Goal: Information Seeking & Learning: Find specific fact

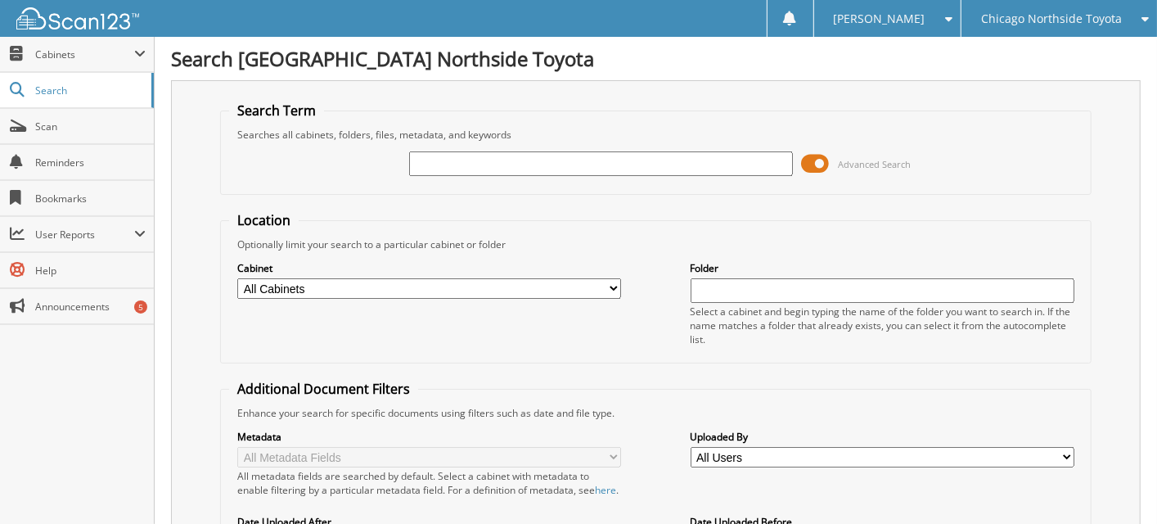
click at [820, 160] on span at bounding box center [815, 163] width 28 height 25
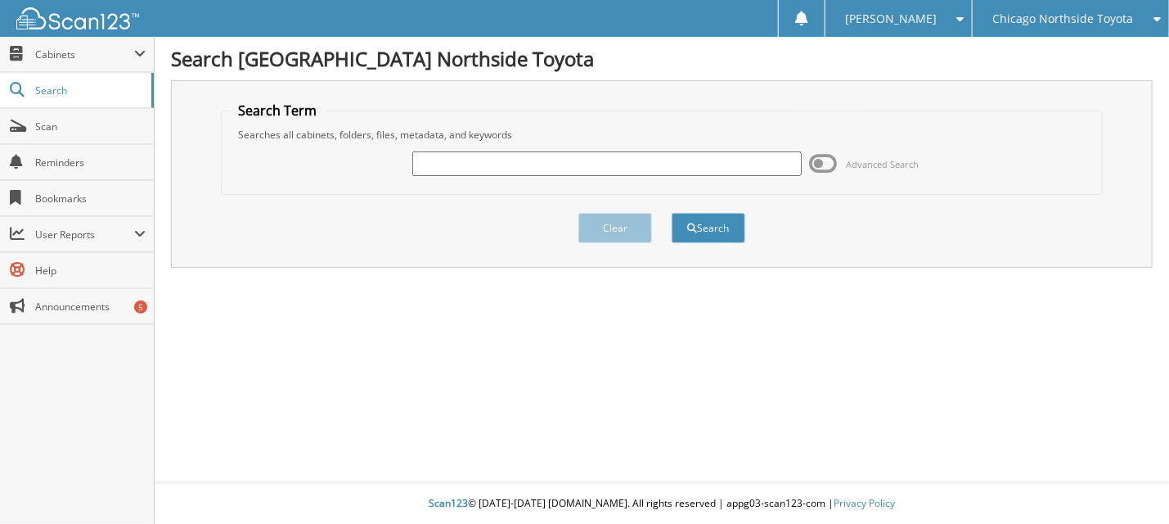
click at [478, 173] on input "text" at bounding box center [606, 163] width 389 height 25
type input "n31411aa"
click at [672, 213] on button "Search" at bounding box center [709, 228] width 74 height 30
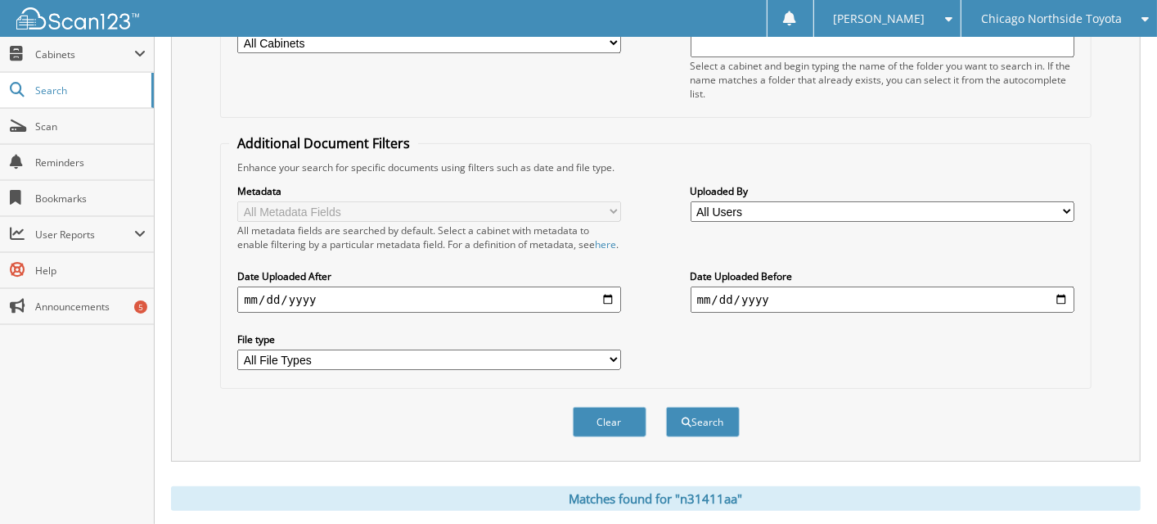
scroll to position [164, 0]
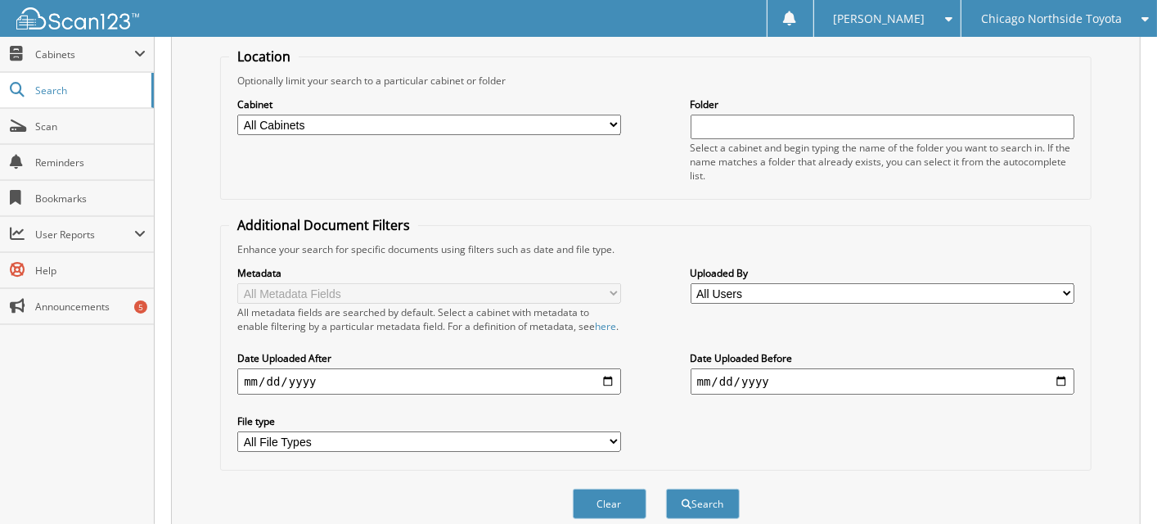
click at [609, 394] on input "date" at bounding box center [429, 381] width 384 height 26
type input "[DATE]"
click at [1062, 394] on input "date" at bounding box center [882, 381] width 384 height 26
click at [1060, 393] on input "2025-08-08" at bounding box center [882, 381] width 384 height 26
type input "[DATE]"
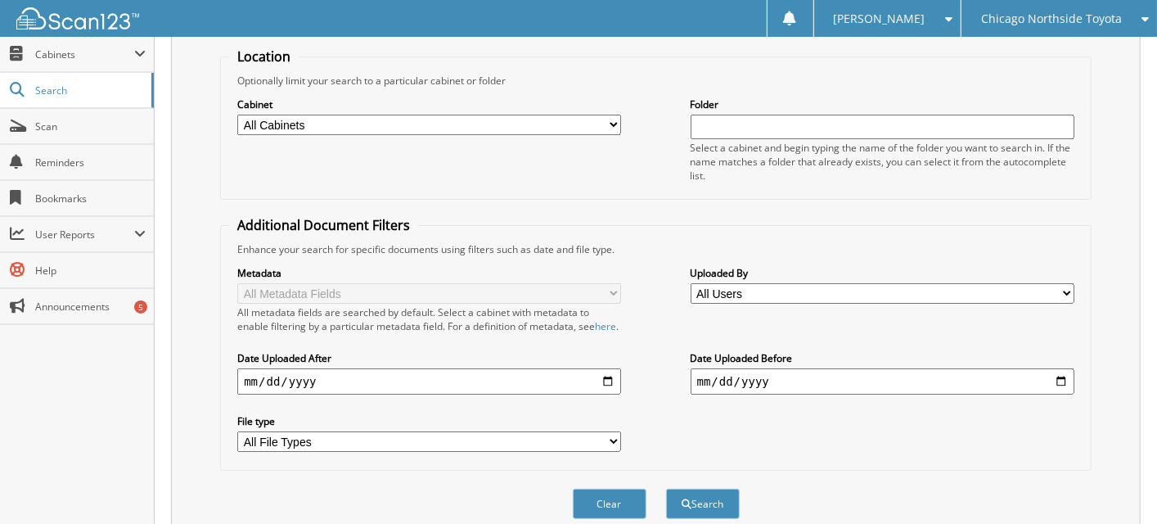
click at [886, 425] on div "Metadata All Metadata Fields All metadata fields are searched by default. Selec…" at bounding box center [655, 358] width 853 height 205
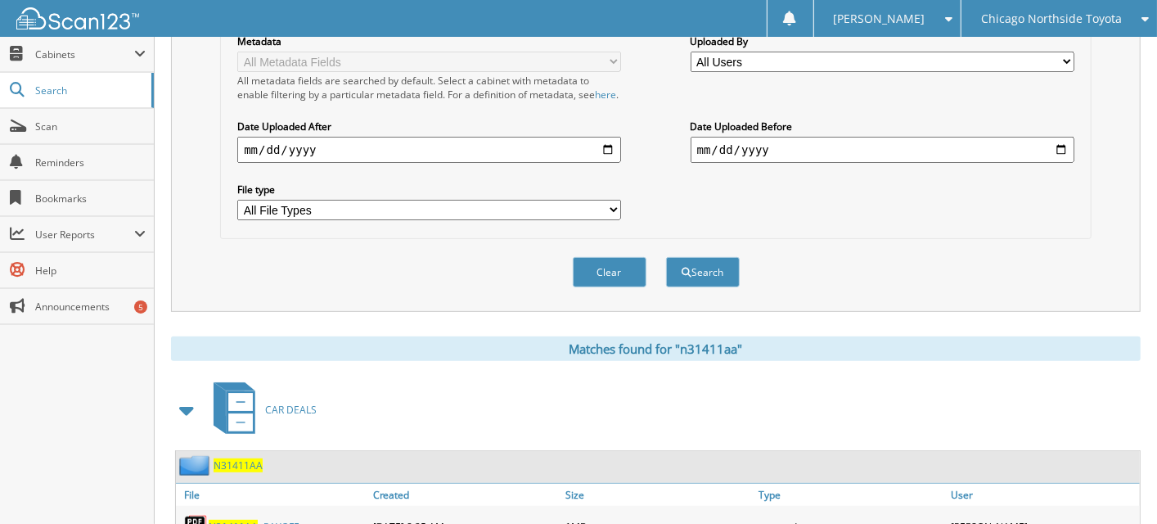
scroll to position [409, 0]
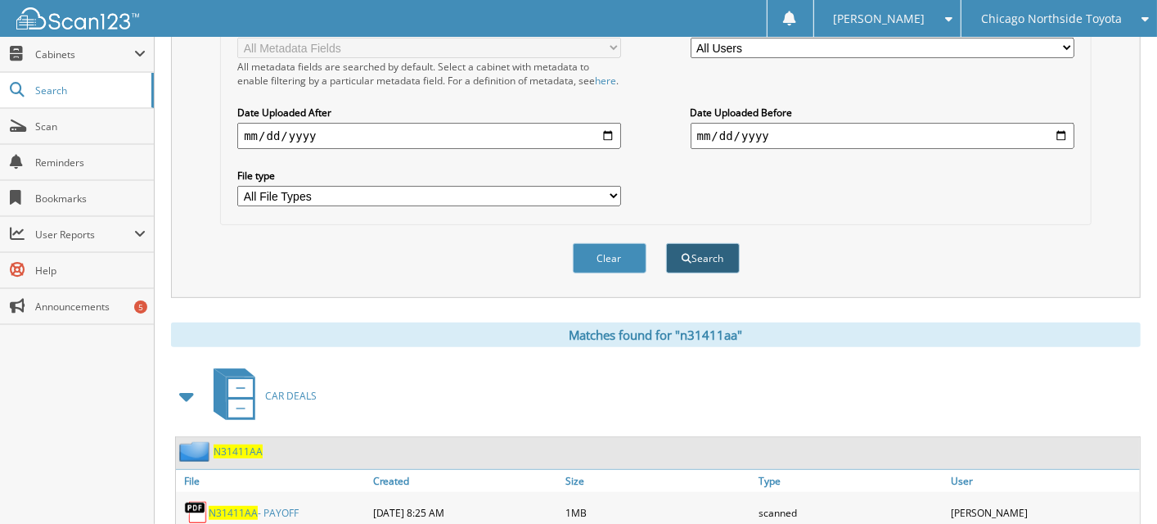
click at [697, 273] on button "Search" at bounding box center [703, 258] width 74 height 30
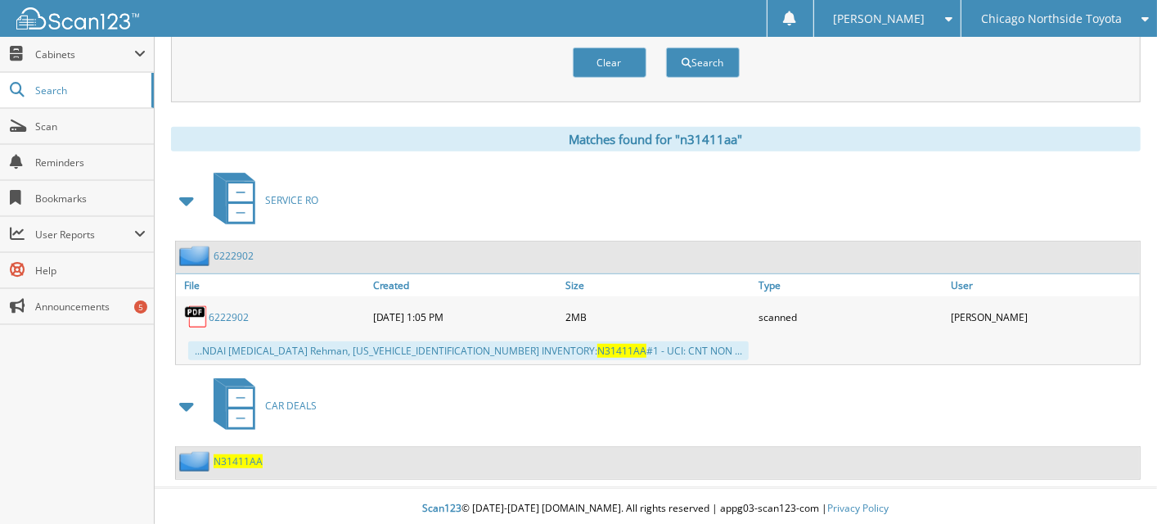
scroll to position [627, 0]
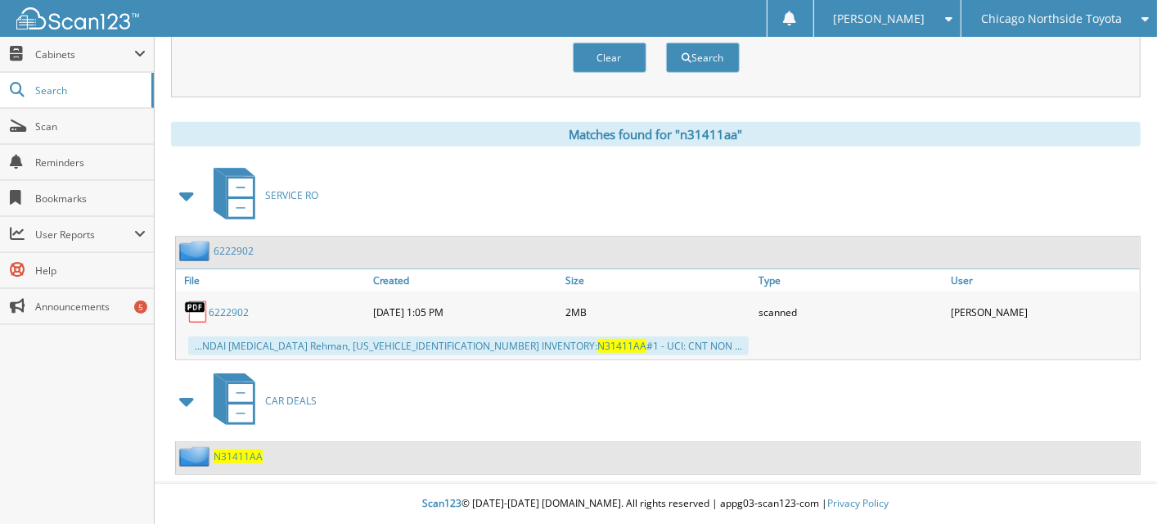
click at [285, 405] on span "CAR DEALS" at bounding box center [291, 400] width 52 height 14
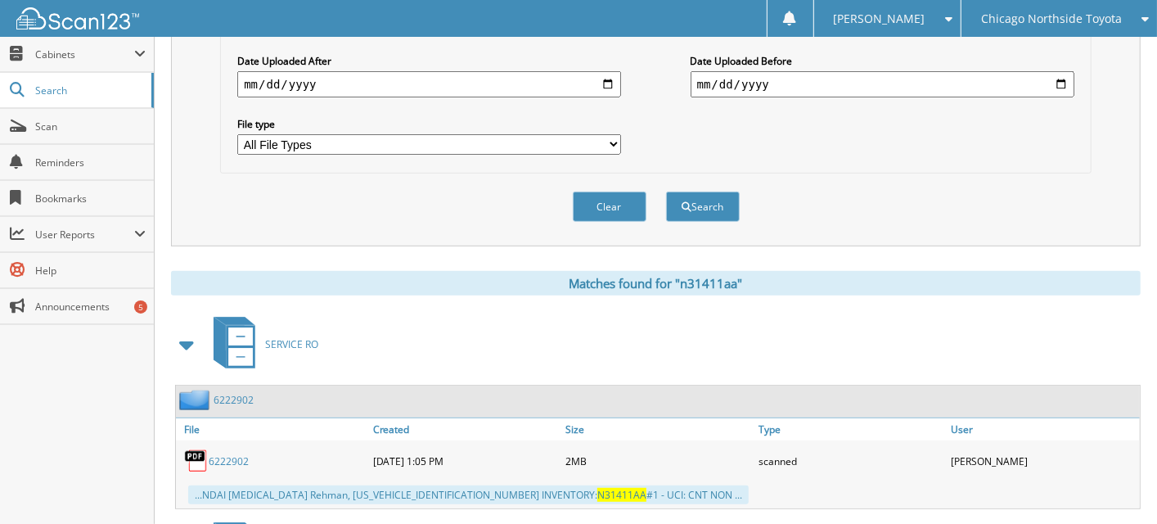
scroll to position [627, 0]
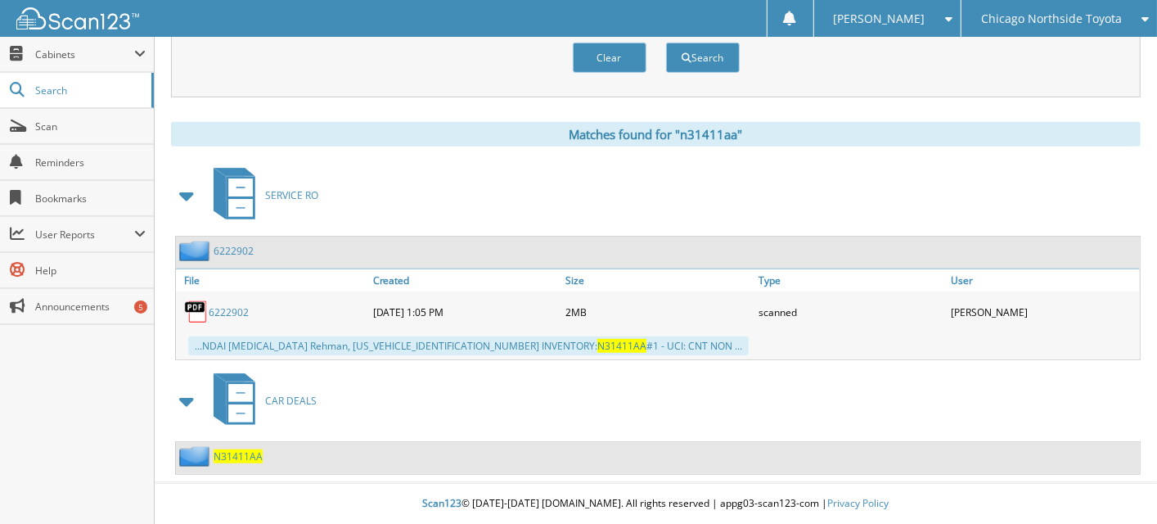
click at [227, 461] on span "N31411AA" at bounding box center [237, 456] width 49 height 14
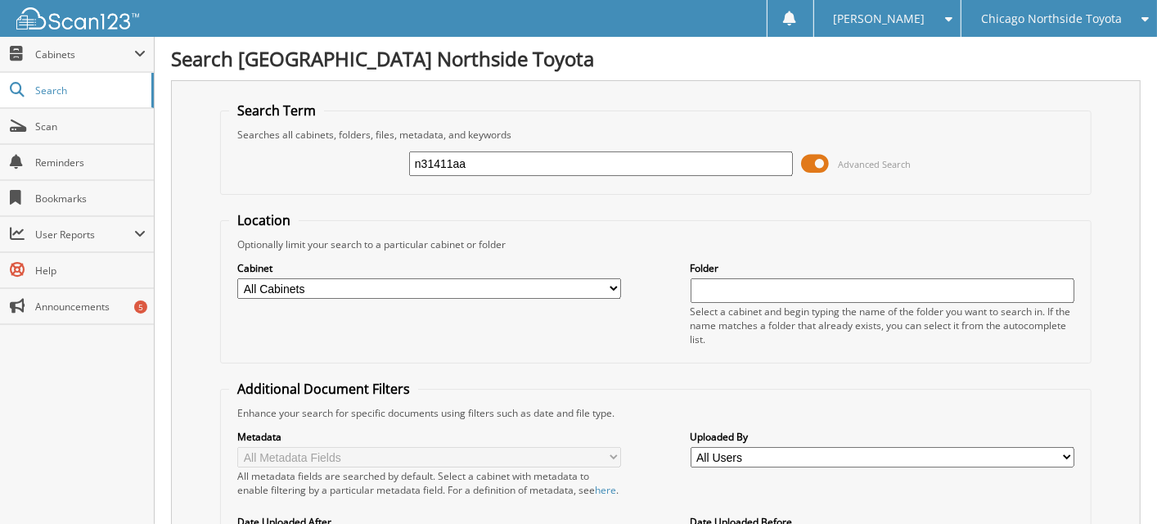
click at [77, 20] on img at bounding box center [77, 18] width 123 height 22
